Goal: Task Accomplishment & Management: Use online tool/utility

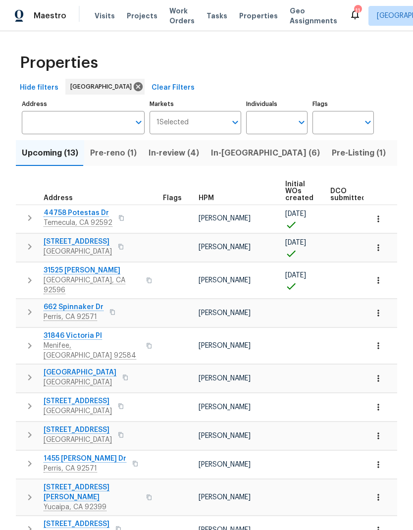
click at [284, 116] on input "Individuals" at bounding box center [269, 122] width 47 height 23
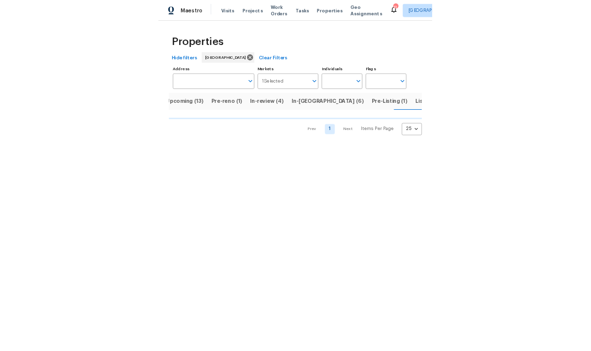
scroll to position [0, 21]
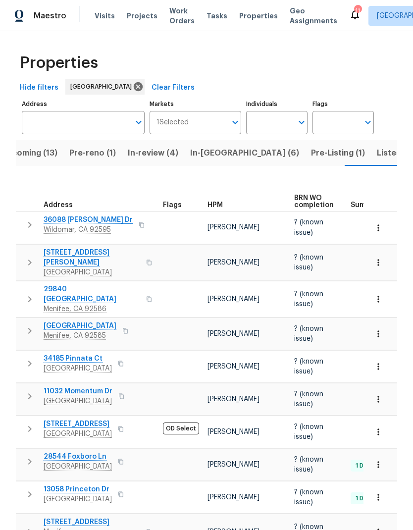
click at [92, 157] on span "Pre-reno (1)" at bounding box center [92, 153] width 47 height 14
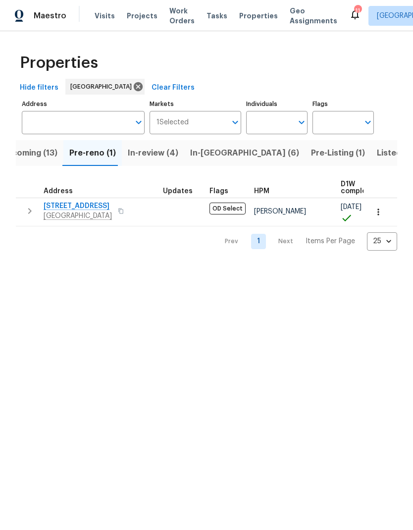
click at [211, 152] on span "In-[GEOGRAPHIC_DATA] (6)" at bounding box center [244, 153] width 109 height 14
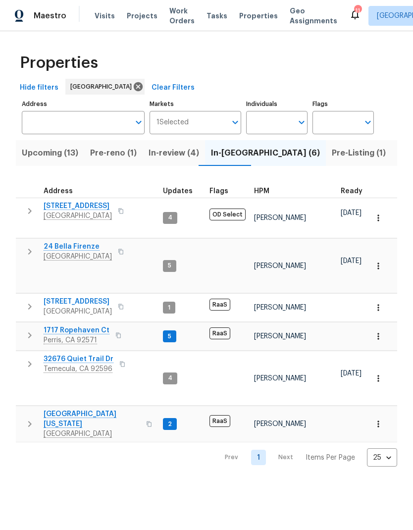
click at [285, 122] on input "Individuals" at bounding box center [269, 122] width 47 height 23
type input "[PERSON_NAME]"
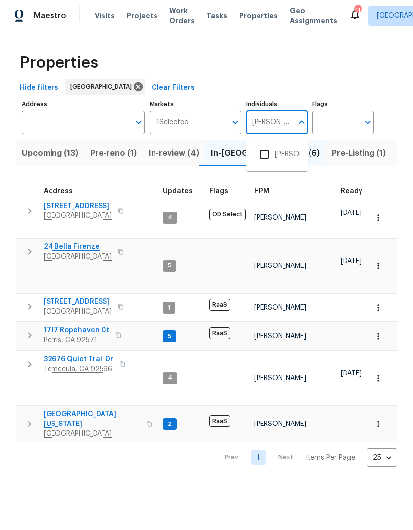
click at [267, 152] on input "checkbox" at bounding box center [264, 154] width 21 height 21
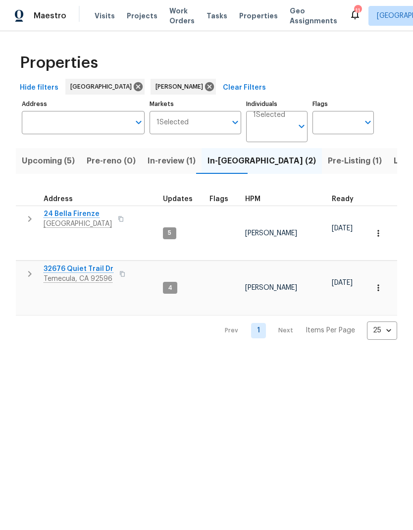
click at [176, 163] on span "In-review (1)" at bounding box center [171, 161] width 48 height 14
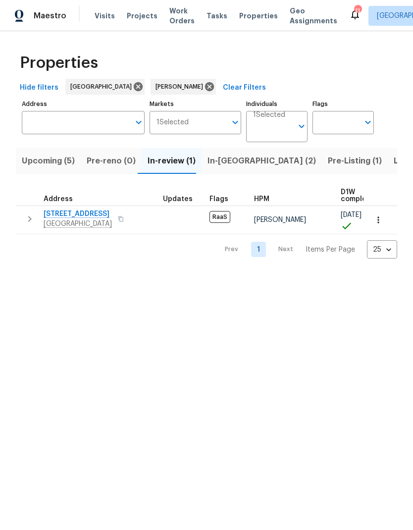
click at [328, 165] on span "Pre-Listing (1)" at bounding box center [355, 161] width 54 height 14
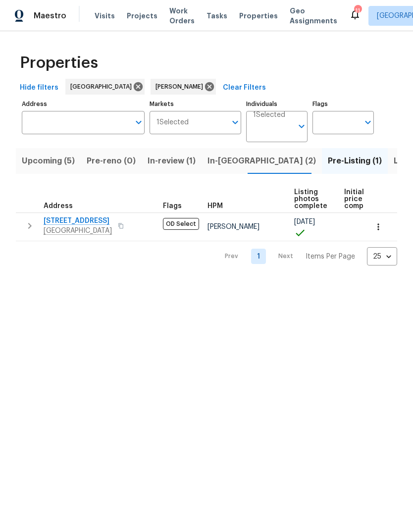
click at [42, 161] on span "Upcoming (5)" at bounding box center [48, 161] width 53 height 14
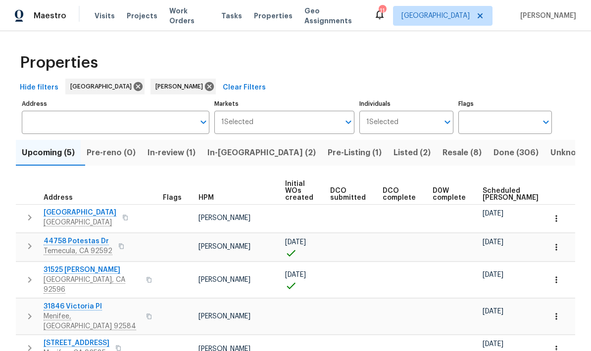
click at [393, 153] on span "Listed (2)" at bounding box center [411, 153] width 37 height 14
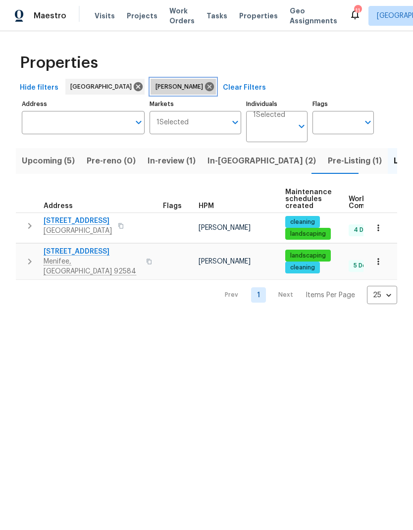
click at [205, 85] on icon at bounding box center [209, 86] width 9 height 9
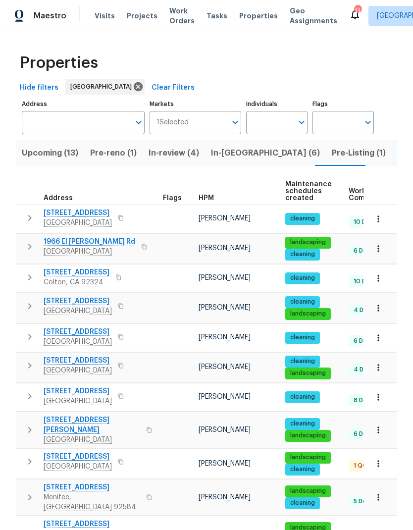
click at [48, 151] on span "Upcoming (13)" at bounding box center [50, 153] width 56 height 14
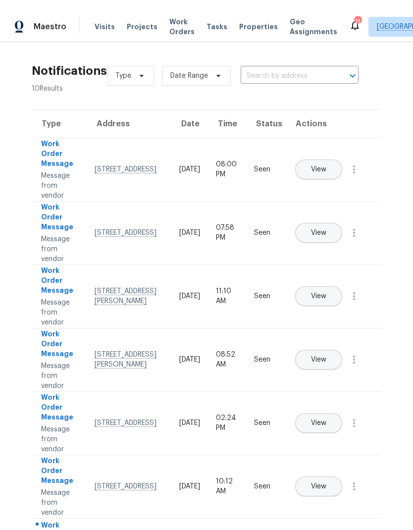
scroll to position [0, 75]
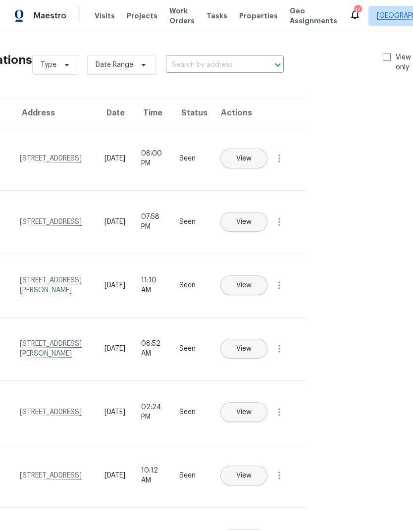
click at [103, 15] on span "Visits" at bounding box center [105, 16] width 20 height 10
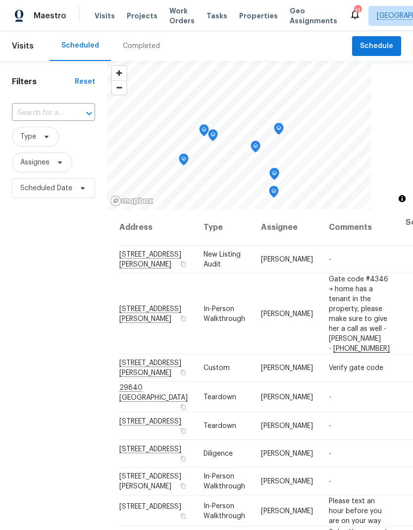
click at [142, 16] on span "Projects" at bounding box center [142, 16] width 31 height 10
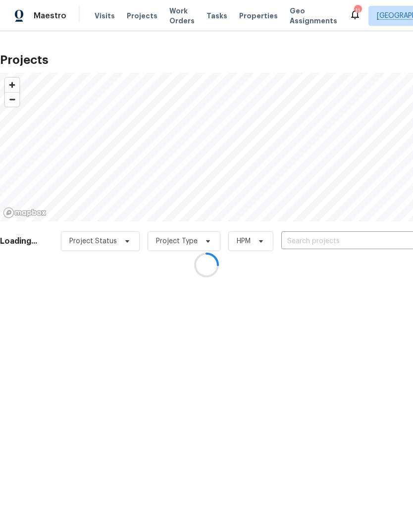
click at [351, 242] on div at bounding box center [206, 265] width 413 height 530
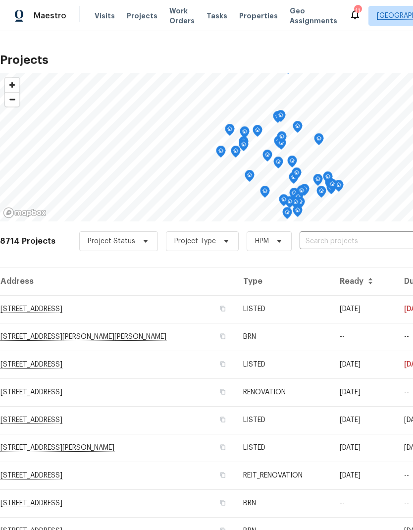
click at [358, 239] on input "text" at bounding box center [355, 241] width 113 height 15
type input "41550"
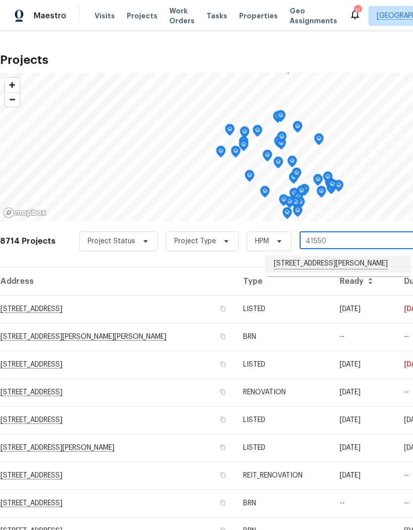
click at [352, 267] on li "41550 Grand View Dr, Murrieta, CA 92562" at bounding box center [338, 263] width 144 height 17
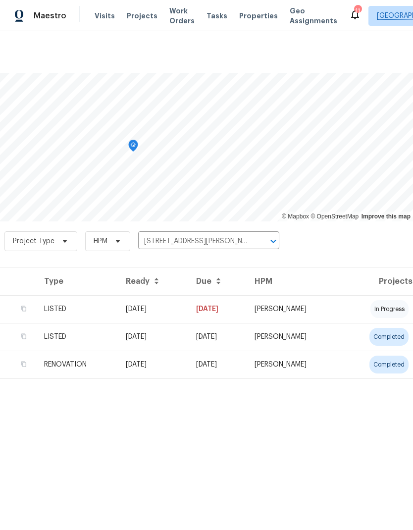
scroll to position [0, 146]
click at [341, 307] on td "[PERSON_NAME]" at bounding box center [293, 309] width 95 height 28
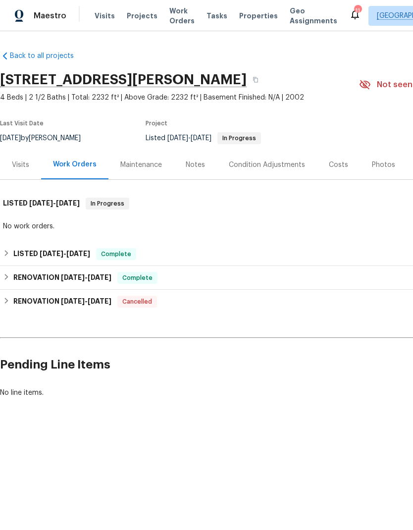
click at [195, 164] on div "Notes" at bounding box center [195, 165] width 19 height 10
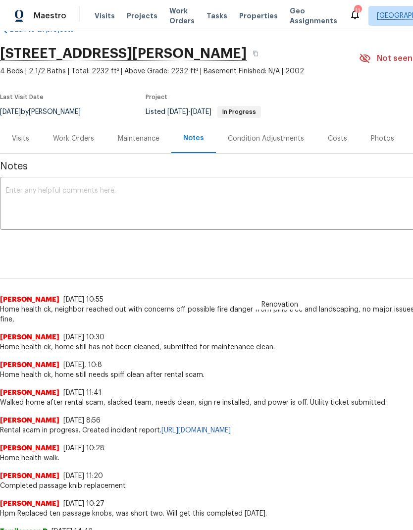
scroll to position [27, 0]
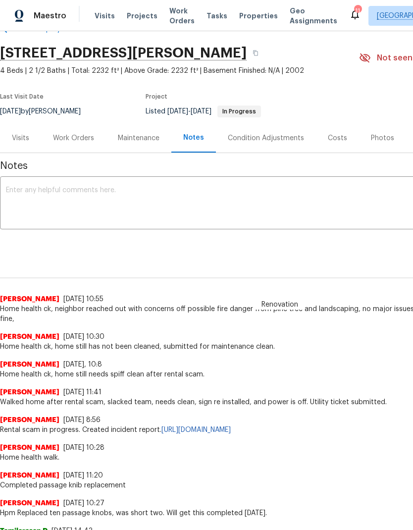
click at [97, 20] on span "Visits" at bounding box center [105, 16] width 20 height 10
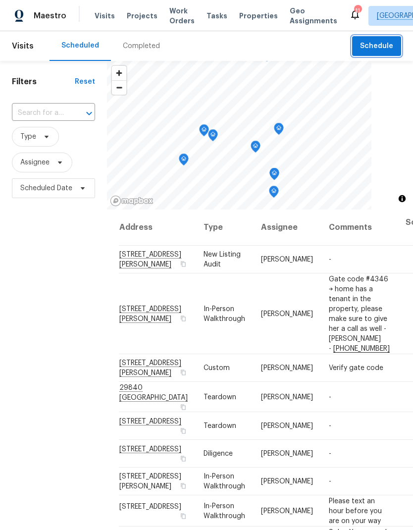
click at [381, 40] on span "Schedule" at bounding box center [376, 46] width 33 height 12
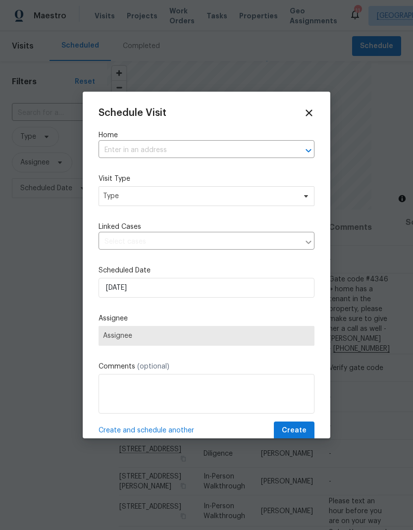
click at [131, 150] on input "text" at bounding box center [192, 150] width 188 height 15
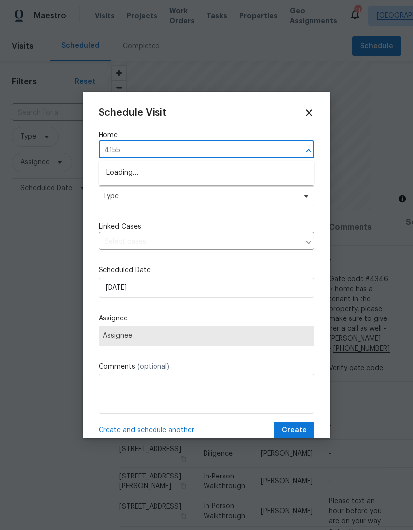
type input "41550"
click at [128, 175] on li "41550 Grand View Dr, Murrieta, CA 92562" at bounding box center [206, 173] width 216 height 17
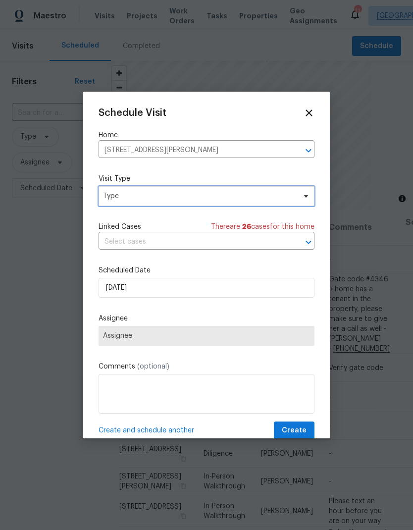
click at [127, 196] on span "Type" at bounding box center [199, 196] width 193 height 10
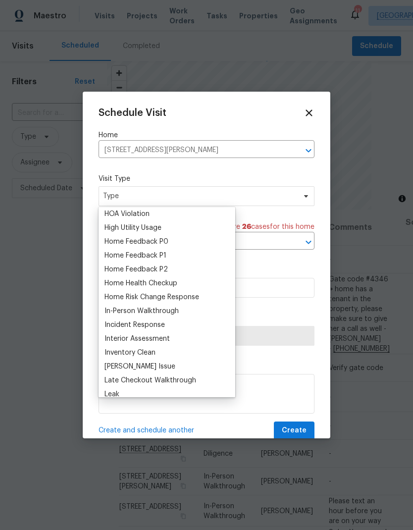
scroll to position [283, 0]
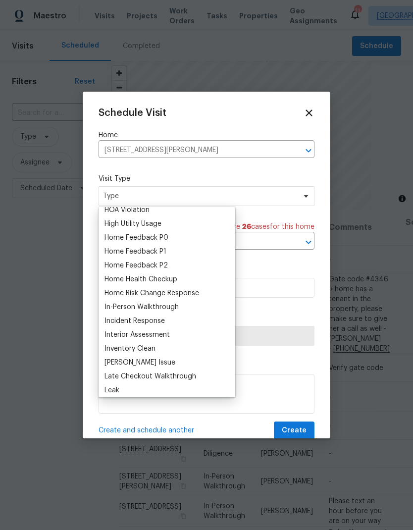
click at [124, 280] on div "Home Health Checkup" at bounding box center [140, 279] width 73 height 10
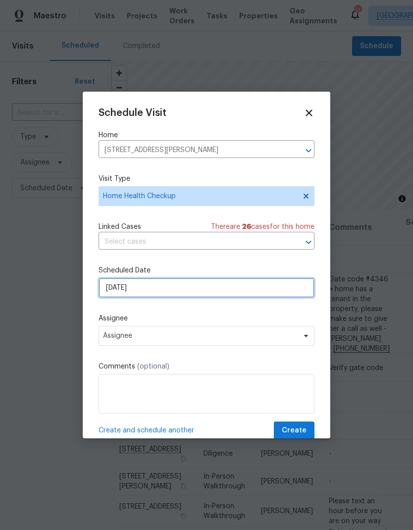
click at [153, 290] on input "10/9/2025" at bounding box center [206, 288] width 216 height 20
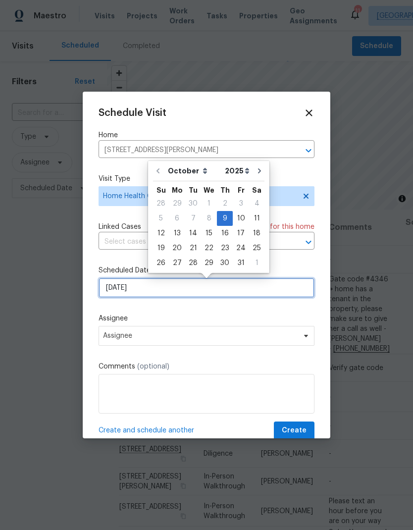
click at [106, 297] on input "10/9/2025" at bounding box center [206, 288] width 216 height 20
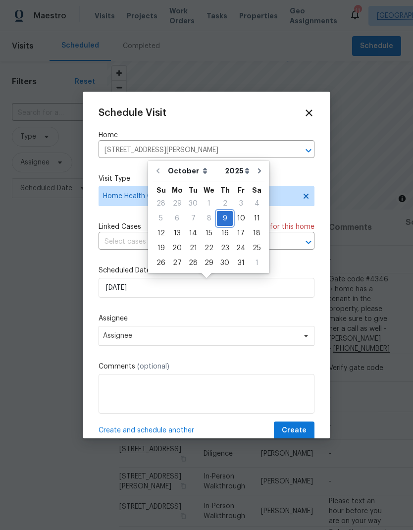
click at [225, 221] on div "9" at bounding box center [225, 218] width 16 height 14
click at [223, 217] on div "9" at bounding box center [225, 218] width 16 height 14
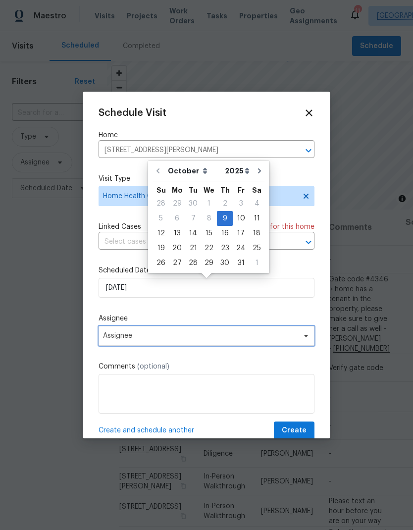
click at [285, 339] on span "Assignee" at bounding box center [200, 336] width 194 height 8
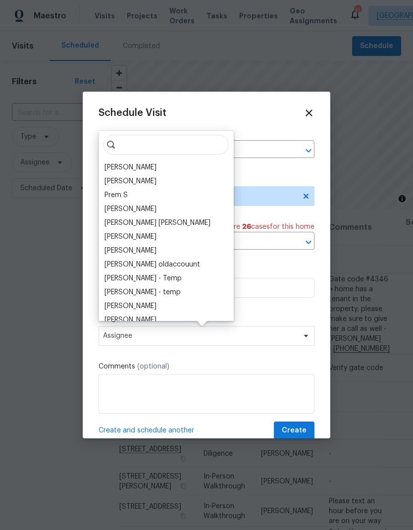
click at [118, 170] on div "[PERSON_NAME]" at bounding box center [130, 167] width 52 height 10
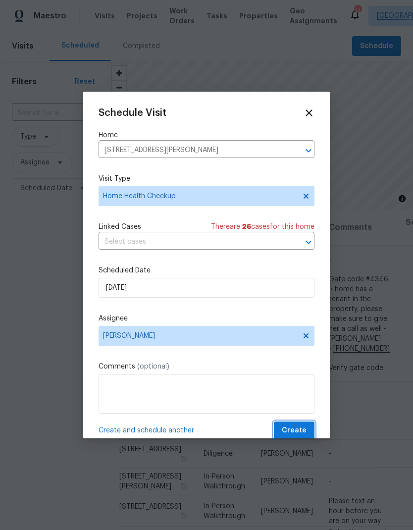
click at [293, 426] on button "Create" at bounding box center [294, 430] width 41 height 18
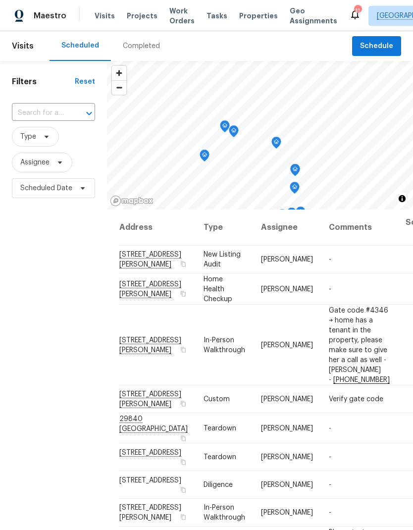
click at [140, 14] on span "Projects" at bounding box center [142, 16] width 31 height 10
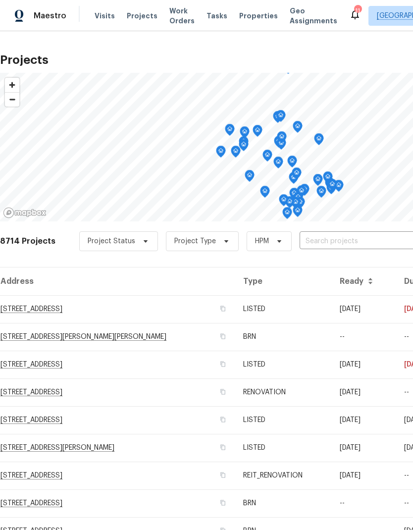
click at [360, 238] on input "text" at bounding box center [355, 241] width 113 height 15
type input "25329"
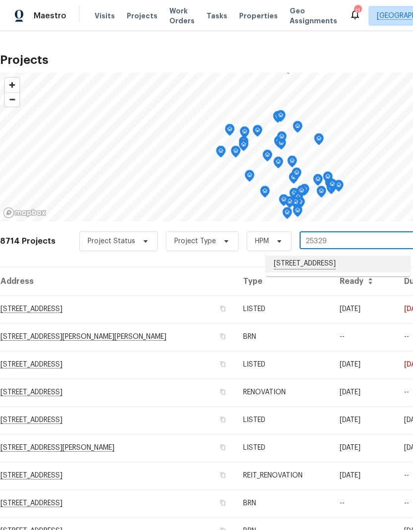
click at [363, 262] on li "25329 Wild View Rd, Menifee, CA 92584" at bounding box center [338, 263] width 144 height 17
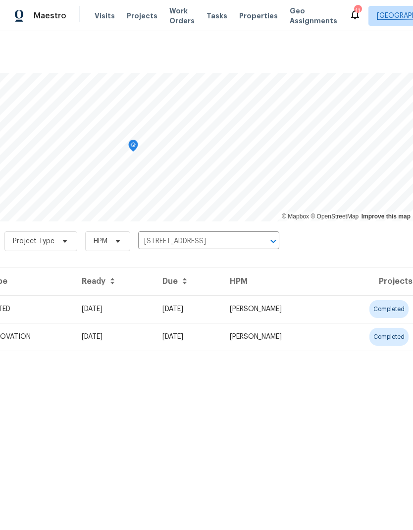
scroll to position [0, 146]
click at [347, 302] on td "completed" at bounding box center [372, 309] width 83 height 28
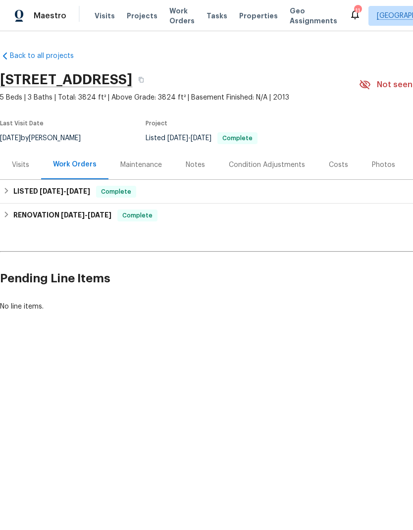
click at [198, 156] on div "Notes" at bounding box center [195, 164] width 43 height 29
